Goal: Navigation & Orientation: Go to known website

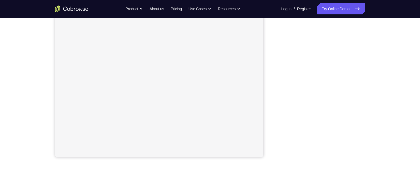
scroll to position [101, 0]
click at [365, 55] on div "Your Support Agent Your Customer Web iOS Android Next Steps We’d be happy to gi…" at bounding box center [210, 95] width 354 height 365
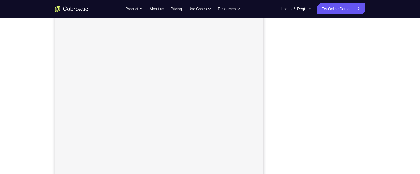
scroll to position [51, 0]
click at [379, 129] on div "Your Support Agent Your Customer Web iOS Android Next Steps We’d be happy to gi…" at bounding box center [210, 148] width 354 height 365
click at [383, 86] on div "Your Support Agent Your Customer Web iOS Android Next Steps We’d be happy to gi…" at bounding box center [210, 119] width 354 height 365
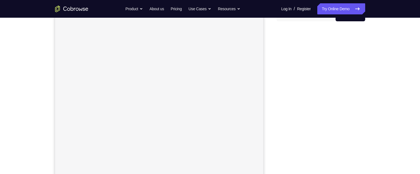
click at [381, 125] on div "Your Support Agent Your Customer Web iOS Android Next Steps We’d be happy to gi…" at bounding box center [210, 138] width 354 height 365
click at [381, 128] on div "Your Support Agent Your Customer Web iOS Android Next Steps We’d be happy to gi…" at bounding box center [210, 138] width 354 height 365
click at [383, 112] on div "Your Support Agent Your Customer Web iOS Android Next Steps We’d be happy to gi…" at bounding box center [210, 119] width 354 height 365
click at [383, 115] on div "Your Support Agent Your Customer Web iOS Android Next Steps We’d be happy to gi…" at bounding box center [210, 119] width 354 height 365
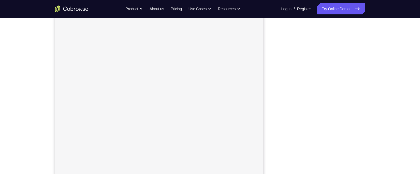
click at [372, 112] on div "Your Support Agent Your Customer Web iOS Android Next Steps We’d be happy to gi…" at bounding box center [210, 119] width 354 height 365
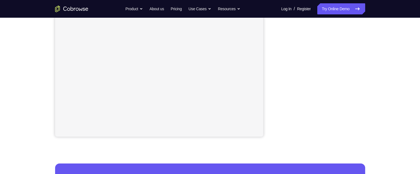
scroll to position [109, 0]
